Goal: Browse casually

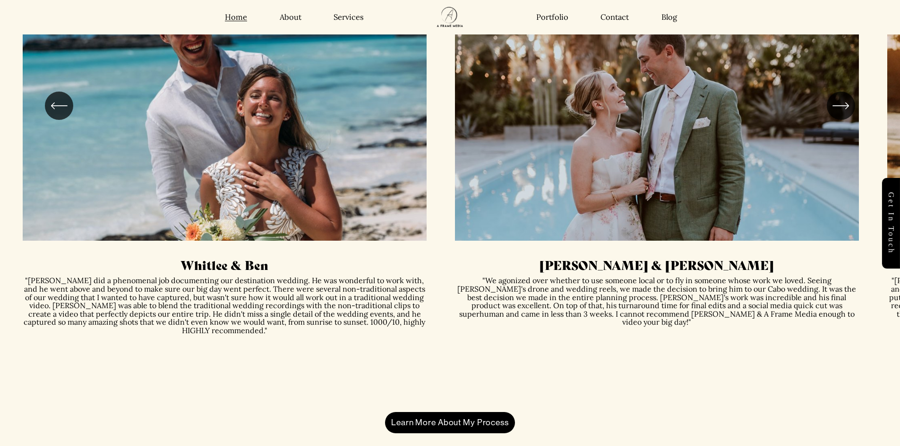
scroll to position [2561, 0]
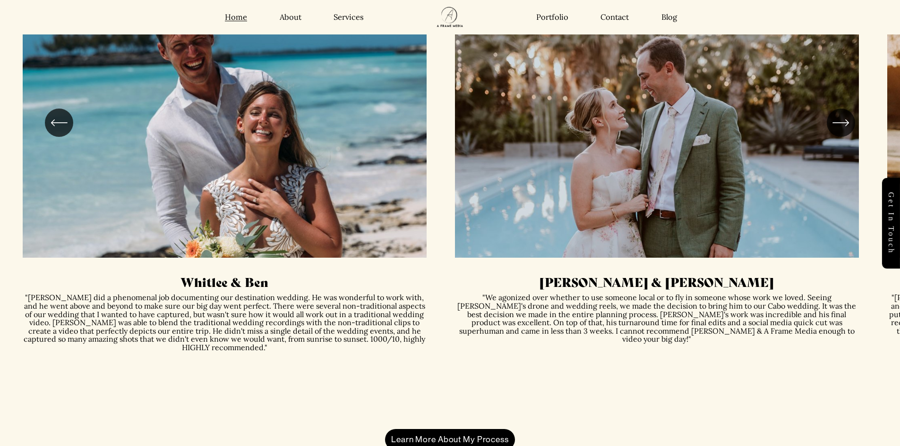
drag, startPoint x: 208, startPoint y: 212, endPoint x: 137, endPoint y: 281, distance: 99.2
click at [137, 281] on ul "Whitlee & Ben Diana & Dave" at bounding box center [450, 199] width 855 height 422
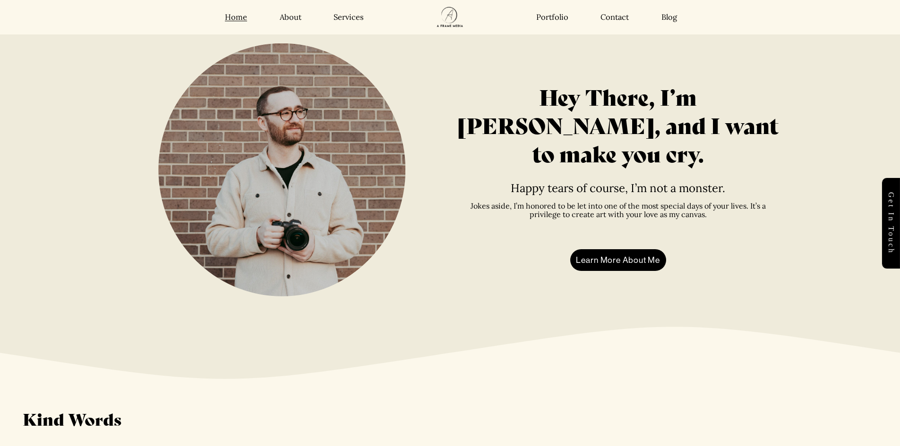
scroll to position [1994, 0]
